Goal: Information Seeking & Learning: Learn about a topic

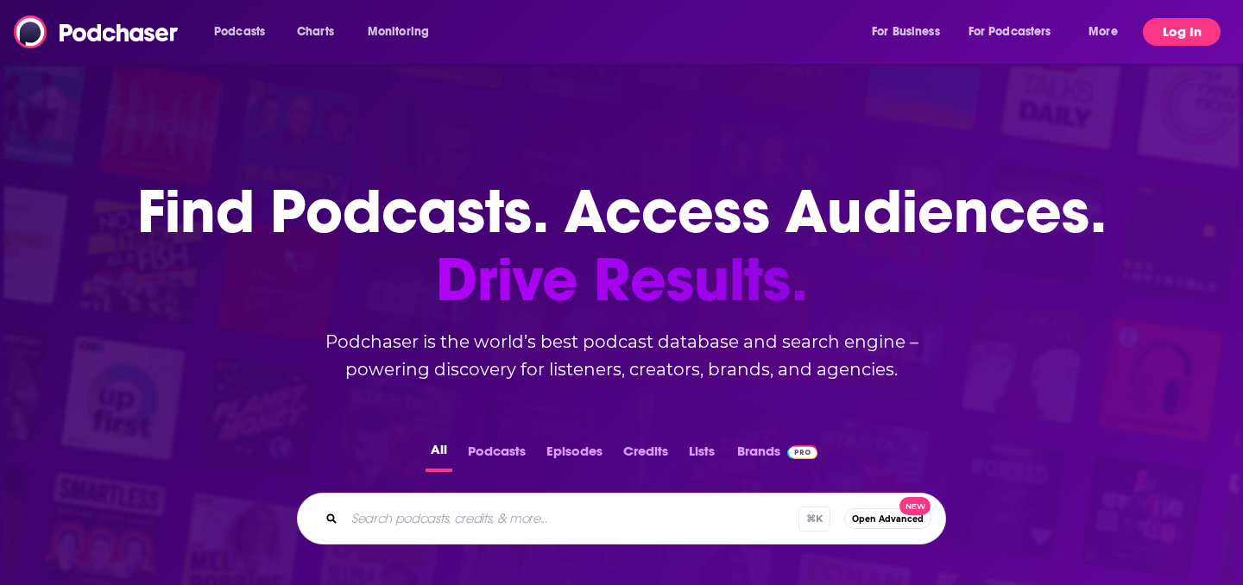
click at [1178, 36] on button "Log In" at bounding box center [1182, 32] width 78 height 28
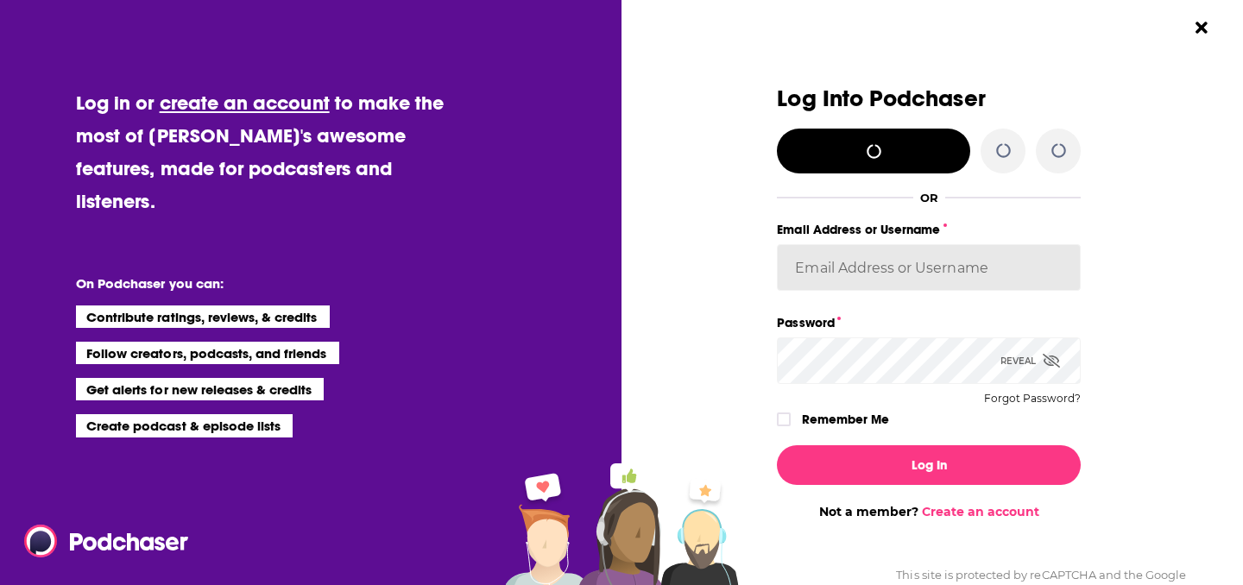
type input "[EMAIL_ADDRESS][DOMAIN_NAME]"
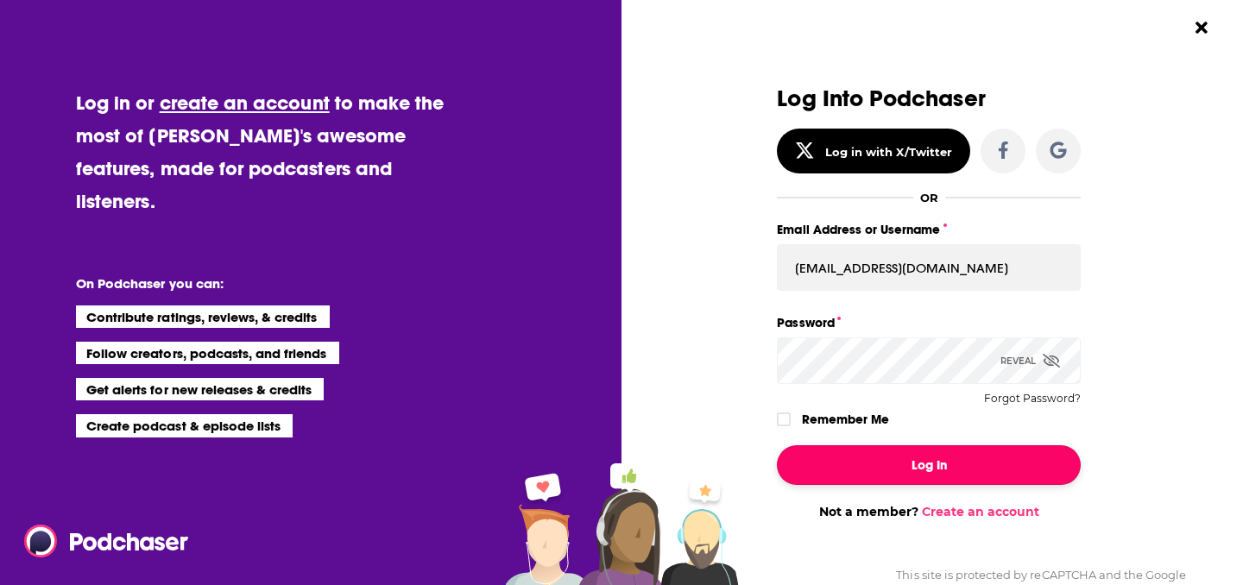
click at [872, 447] on button "Log In" at bounding box center [929, 465] width 304 height 40
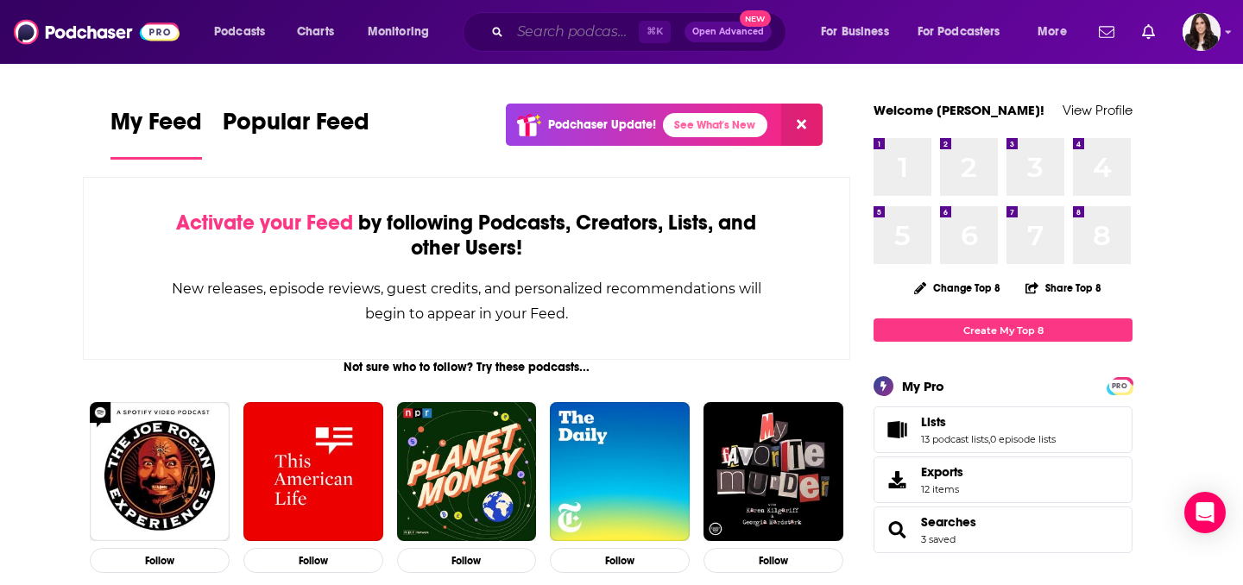
click at [568, 37] on input "Search podcasts, credits, & more..." at bounding box center [574, 32] width 129 height 28
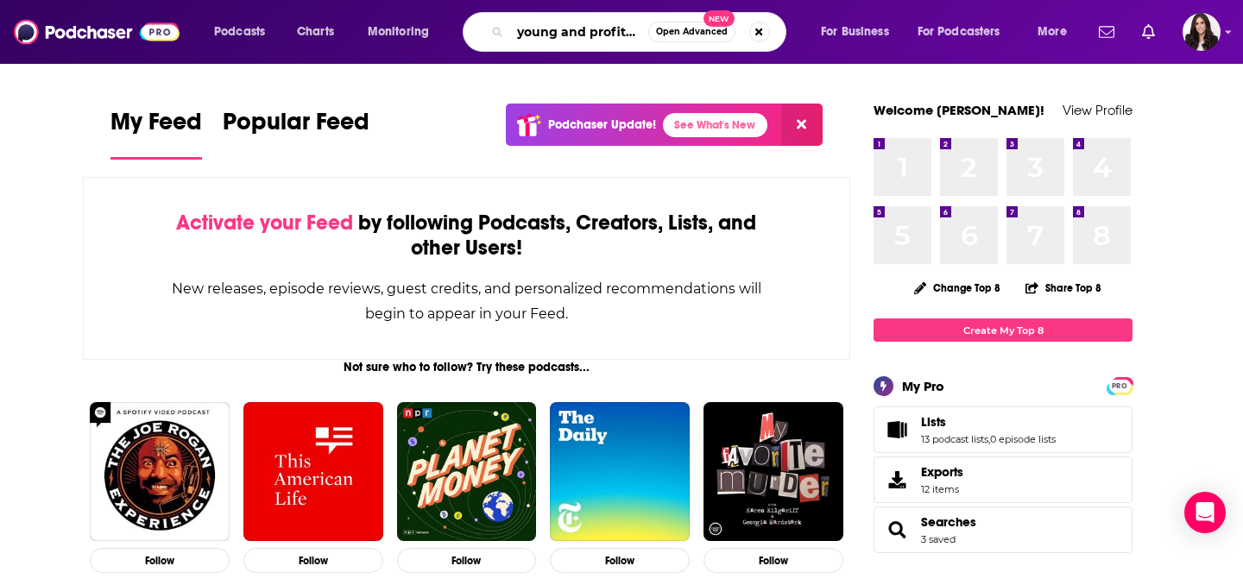
scroll to position [0, 5]
type input "young and profiting"
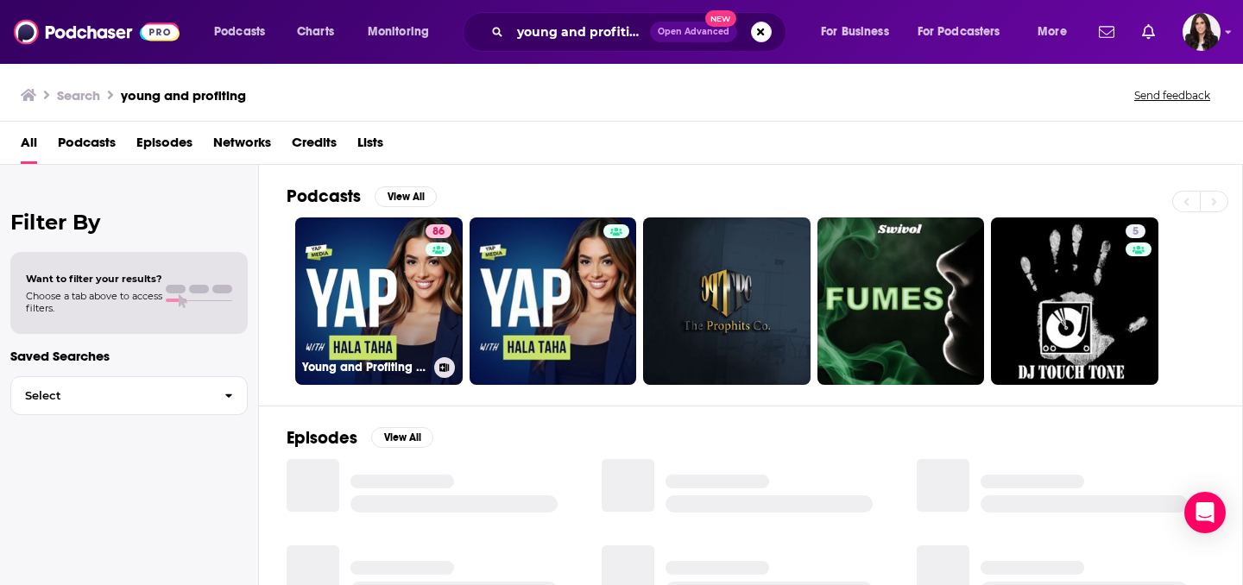
click at [331, 368] on h3 "Young and Profiting with [PERSON_NAME] (Entrepreneurship, Sales, Marketing)" at bounding box center [364, 367] width 125 height 15
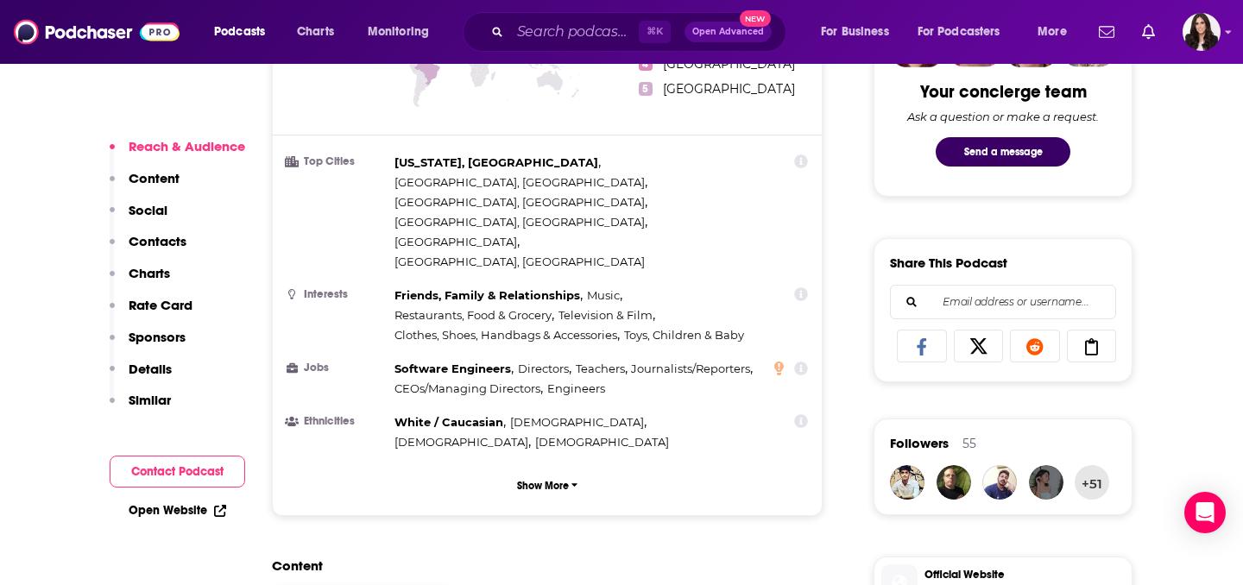
scroll to position [1043, 0]
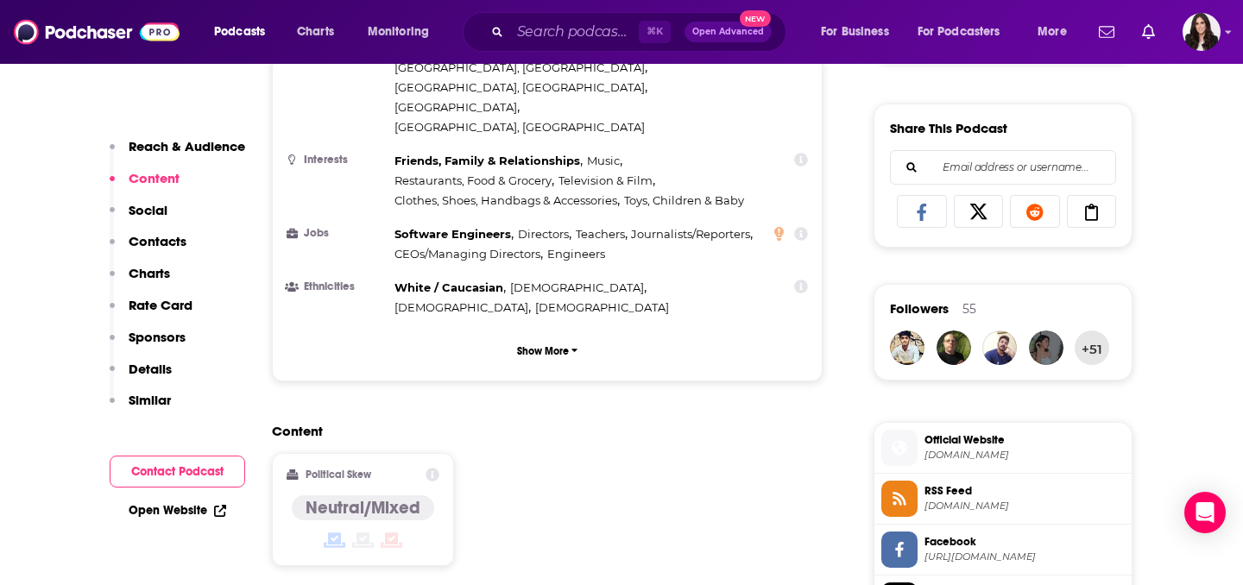
click at [432, 468] on icon at bounding box center [433, 475] width 14 height 14
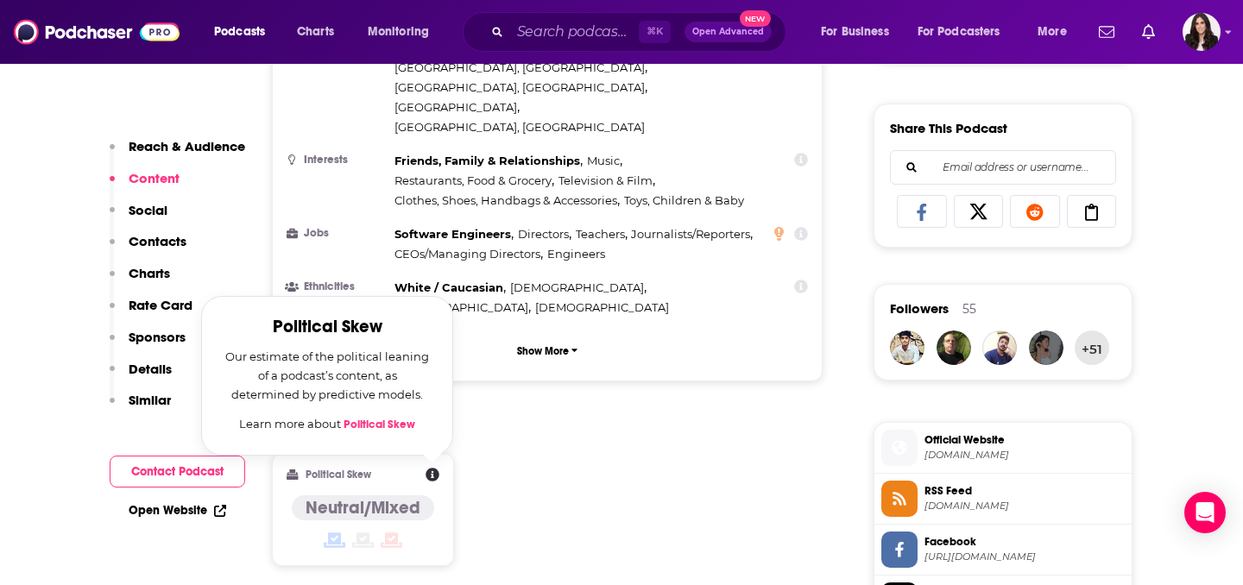
click at [474, 423] on div "Content Political Skew Political Skew Our estimate of the political leaning of …" at bounding box center [547, 501] width 551 height 157
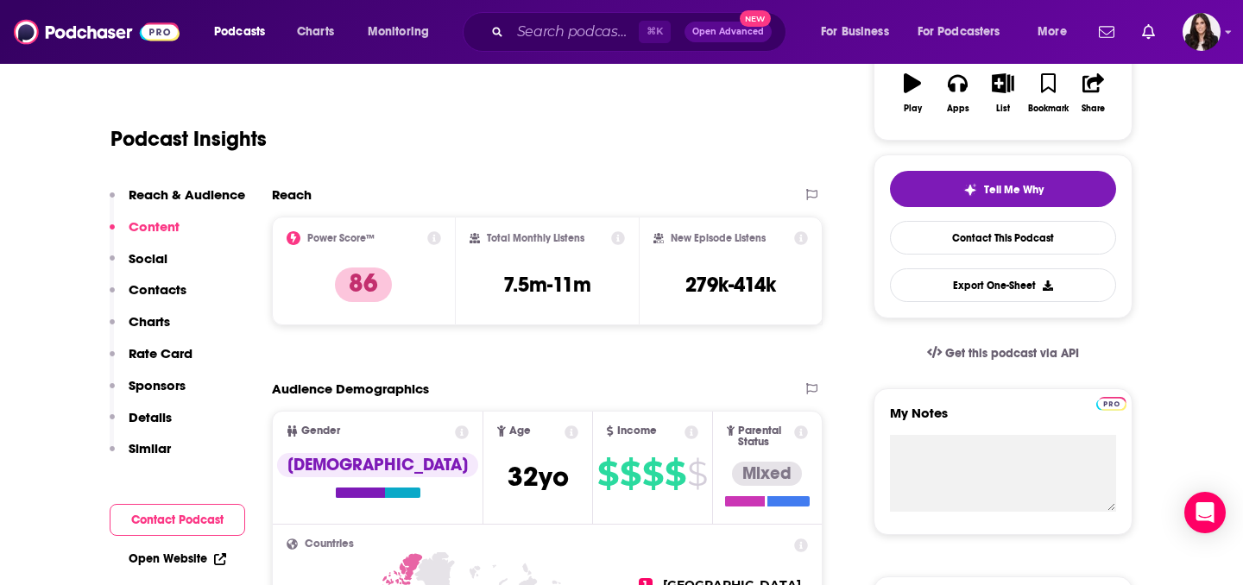
scroll to position [0, 0]
